Goal: Register for event/course

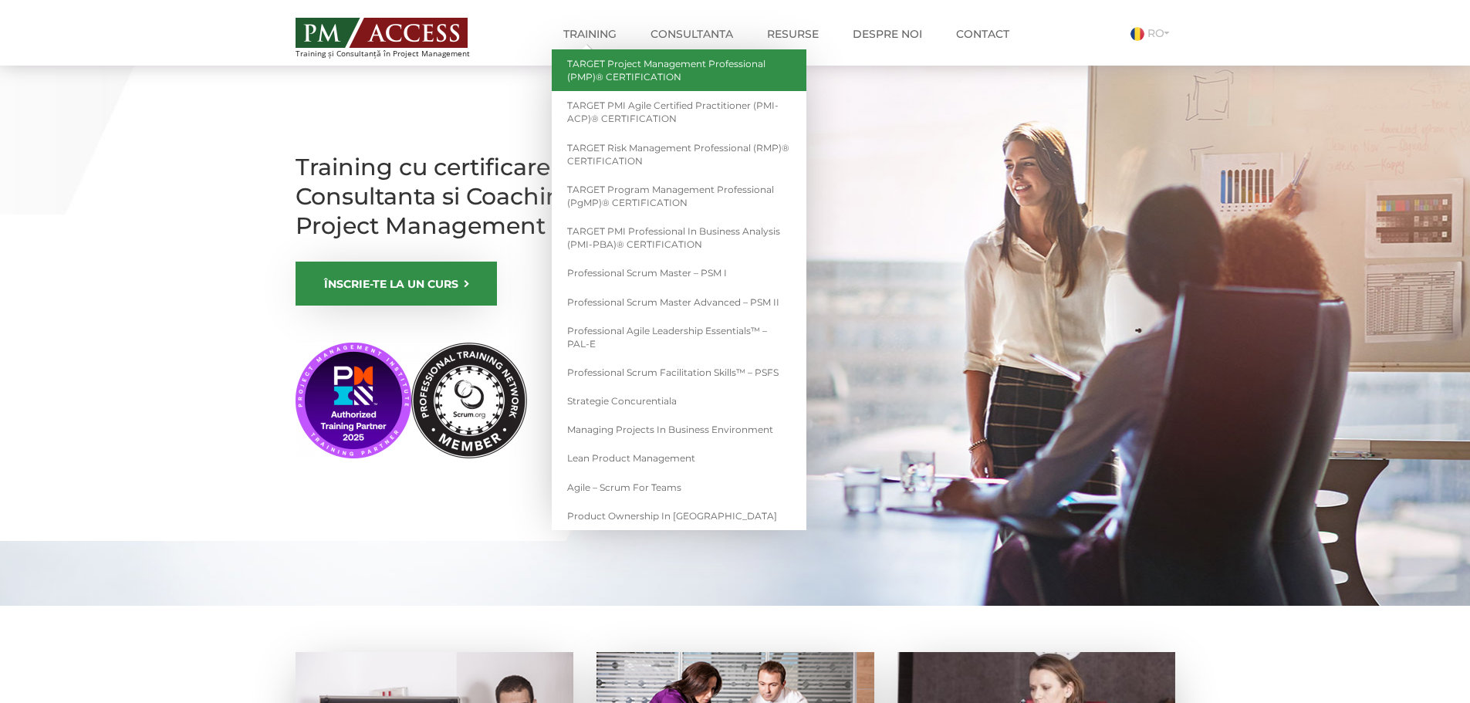
click at [744, 80] on link "TARGET Project Management Professional (PMP)® CERTIFICATION" at bounding box center [679, 70] width 255 height 42
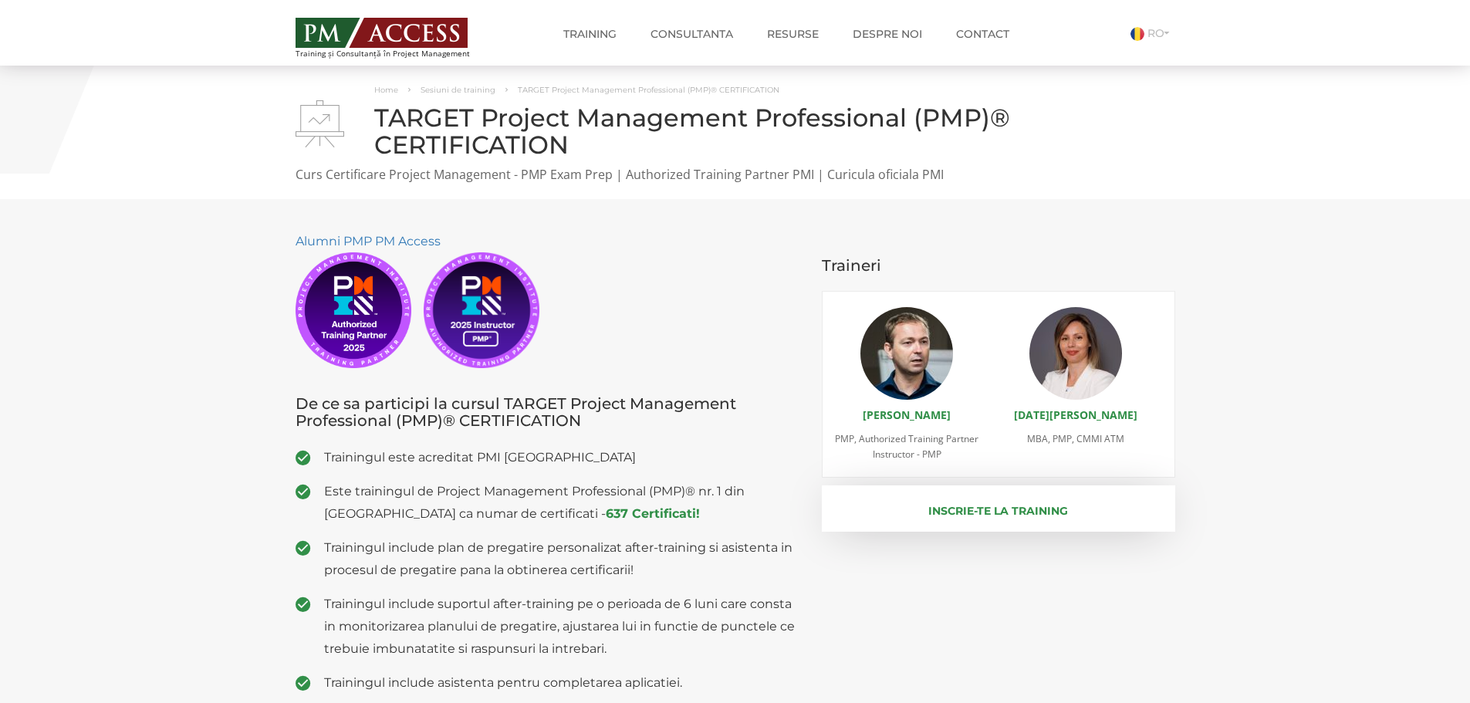
click at [929, 518] on button "Inscrie-te la training" at bounding box center [999, 509] width 354 height 46
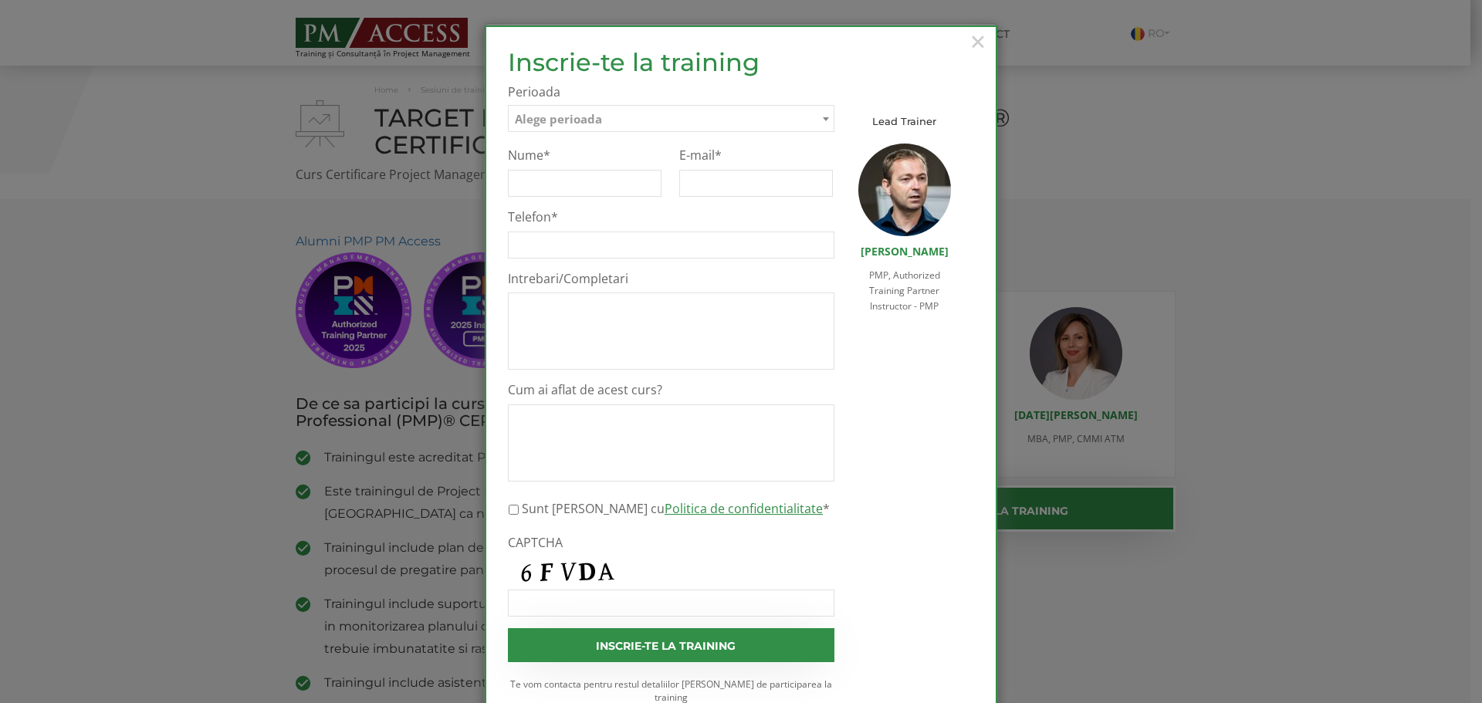
click at [694, 118] on span "Alege perioada" at bounding box center [671, 119] width 325 height 27
click at [977, 36] on span "×" at bounding box center [978, 41] width 20 height 42
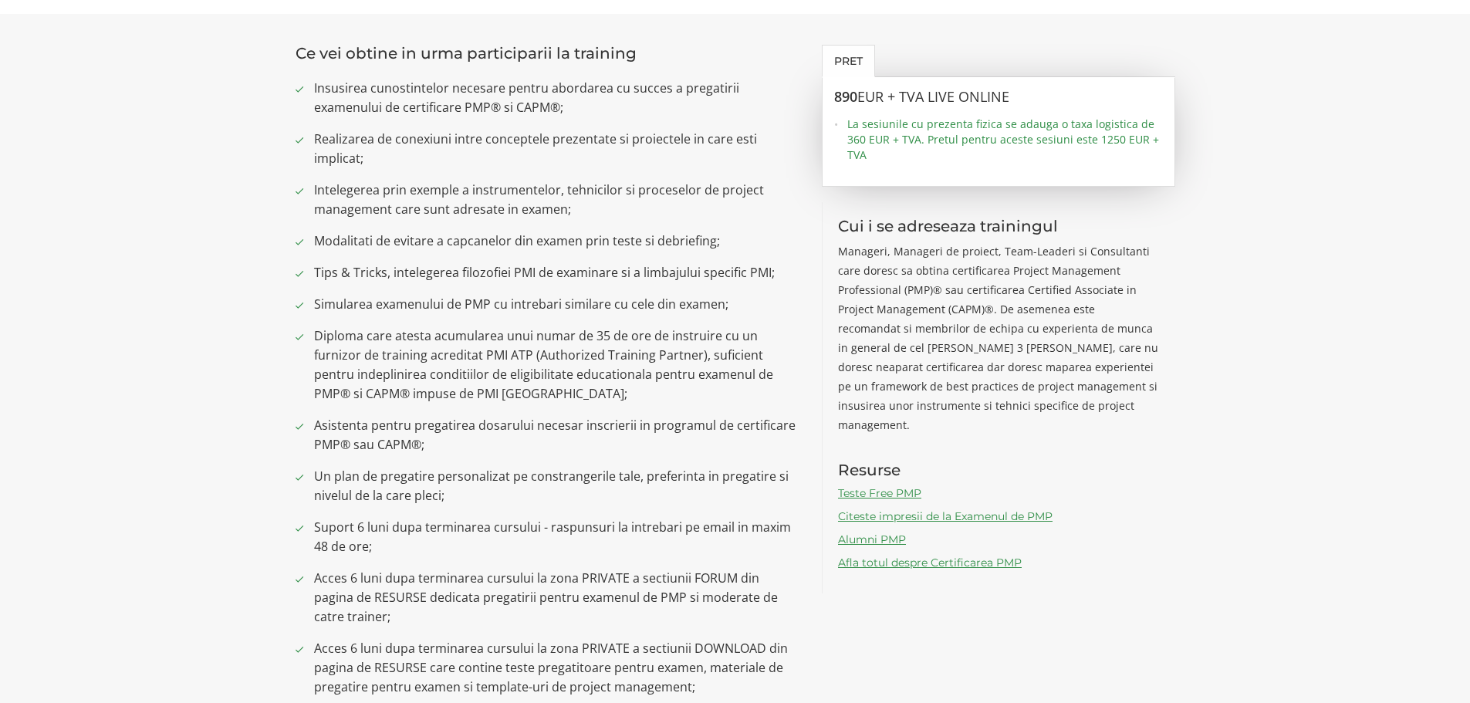
scroll to position [1235, 0]
